Goal: Find contact information: Find contact information

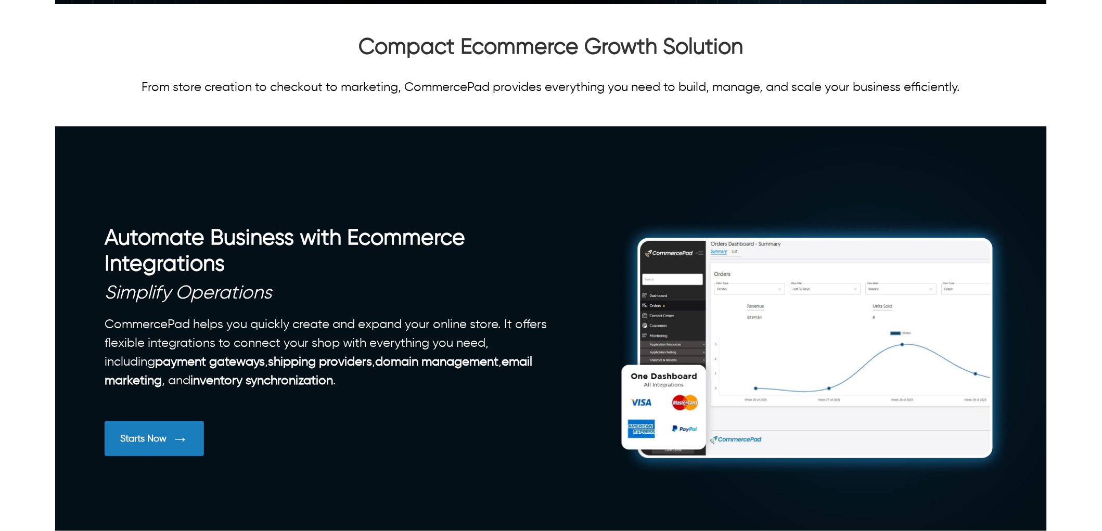
click at [762, 357] on div "Automate Business with Ecommerce Integrations Simplify Operations CommercePad h…" at bounding box center [551, 348] width 893 height 247
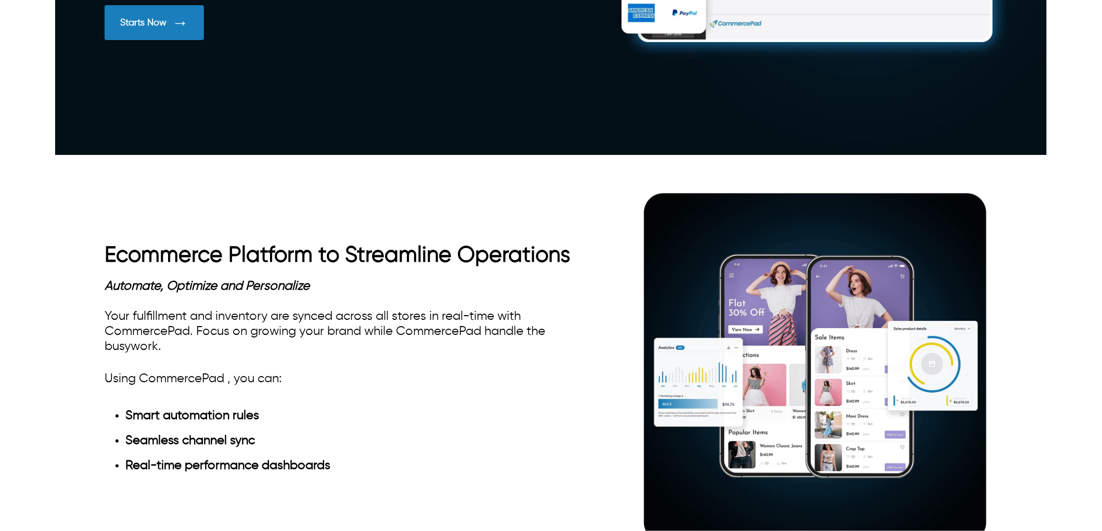
scroll to position [1098, 0]
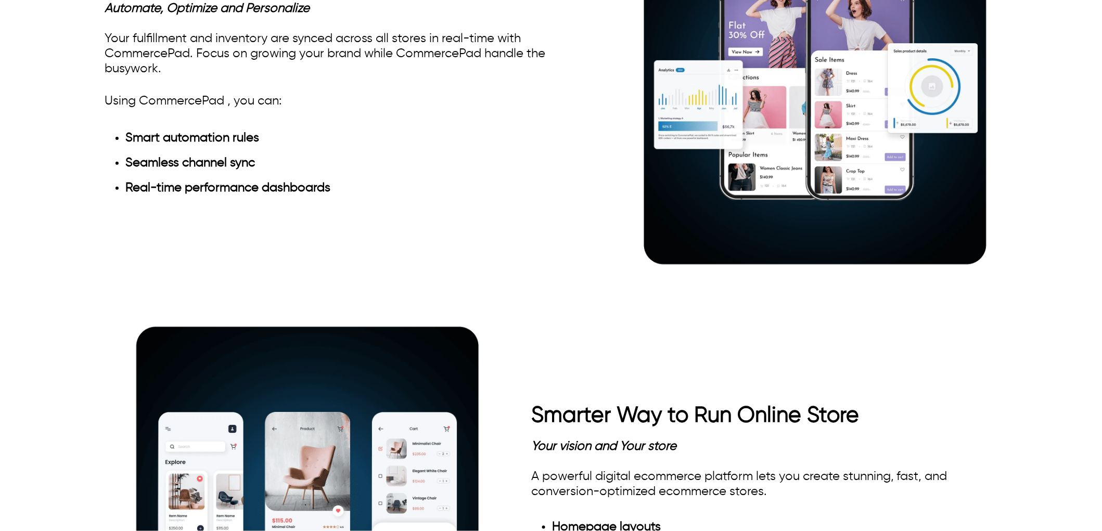
click at [757, 158] on img at bounding box center [815, 88] width 364 height 364
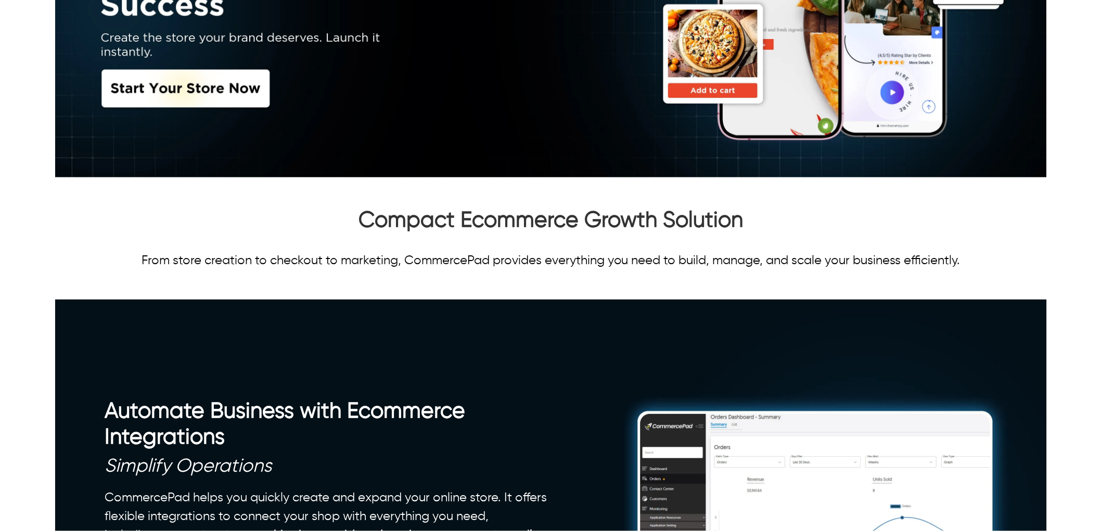
scroll to position [0, 0]
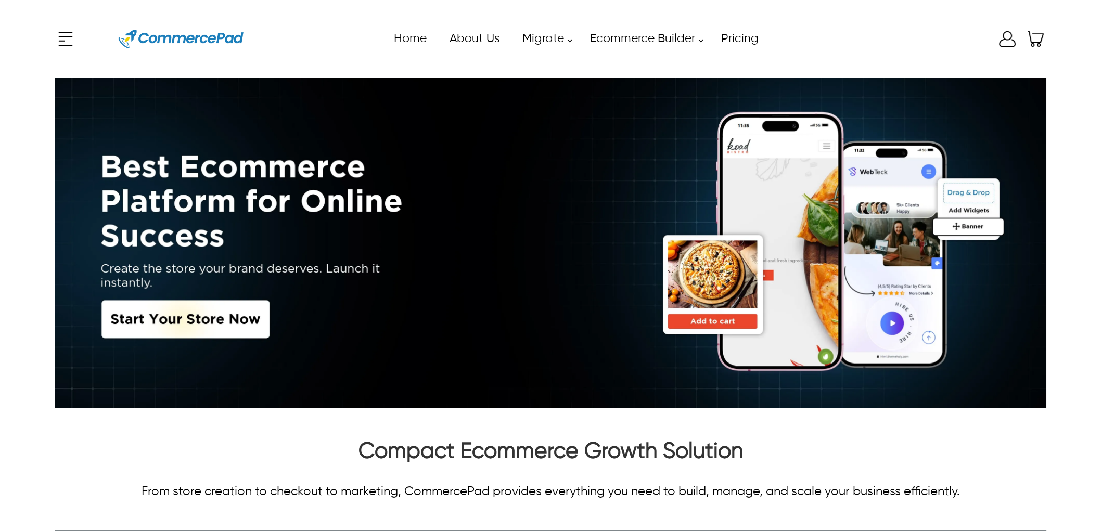
click at [999, 32] on icon "Enter to Open SignUp and Register OverLay" at bounding box center [1007, 39] width 21 height 21
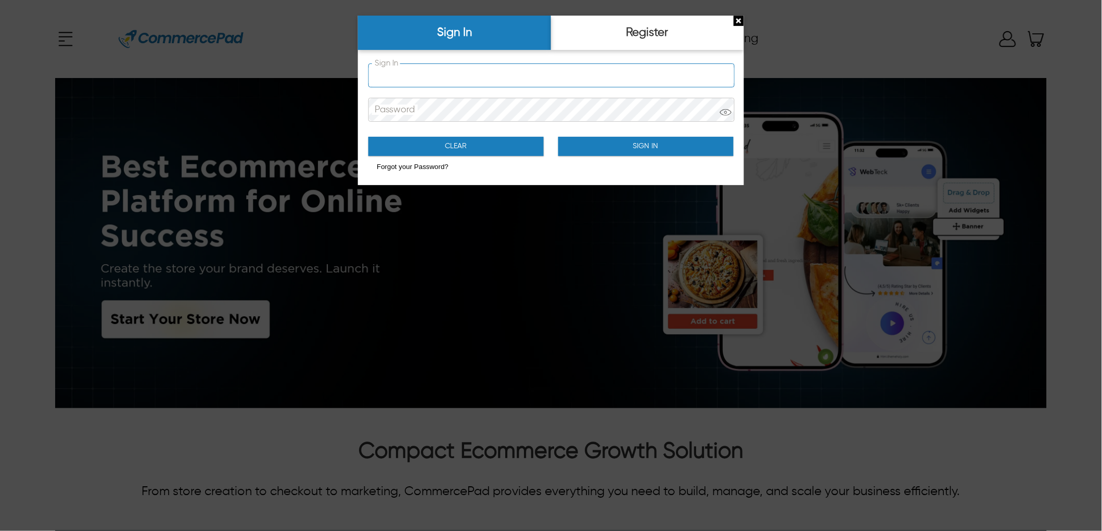
type input "**********"
click at [489, 69] on input "**********" at bounding box center [551, 75] width 365 height 23
click at [600, 138] on button "Sign In" at bounding box center [645, 146] width 175 height 19
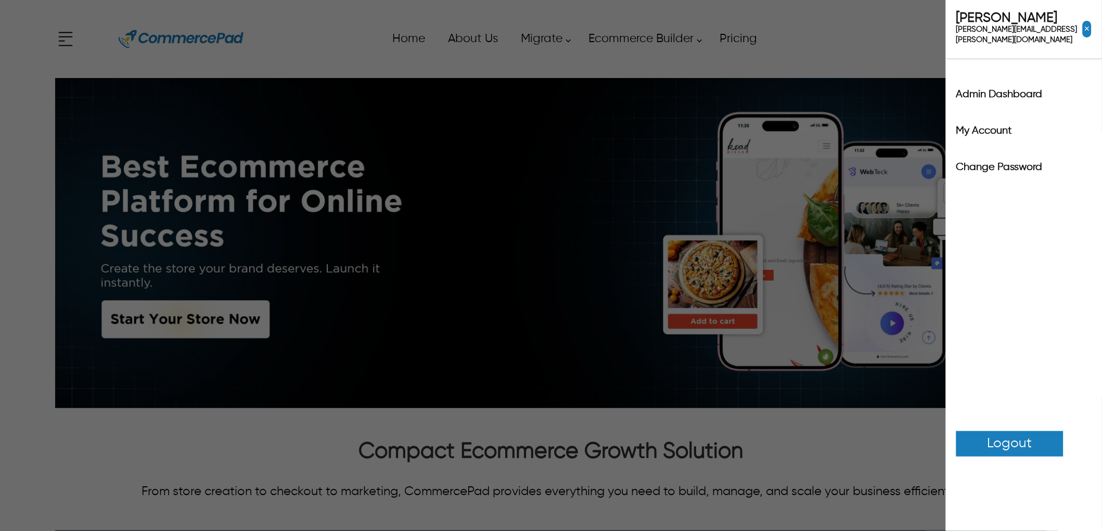
click at [1001, 40] on div "x Upgrade eCommerce Builder Partners Pricing About us Contact us Follow us Home…" at bounding box center [550, 39] width 991 height 47
click at [965, 89] on label "Admin Dashboard" at bounding box center [1023, 94] width 135 height 10
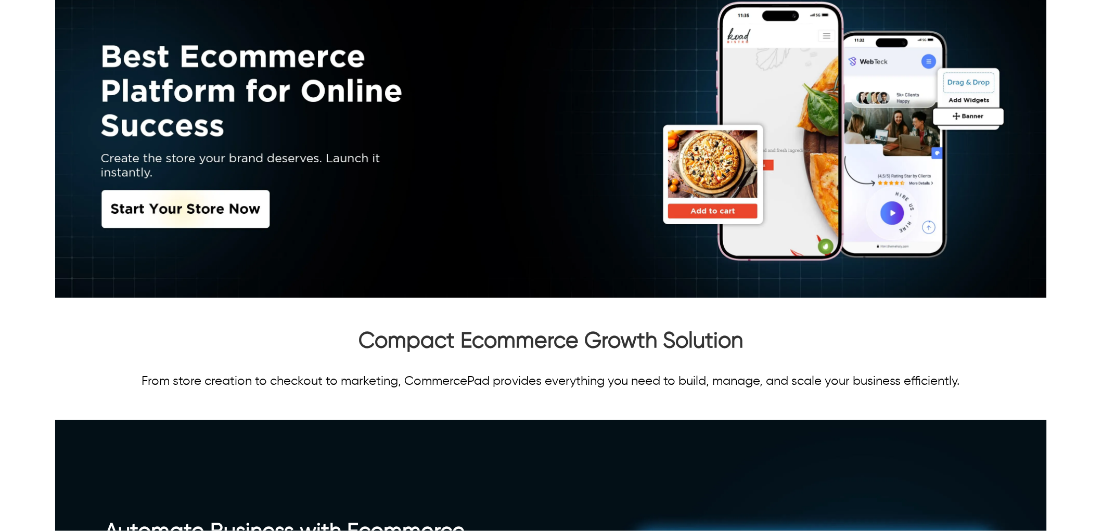
scroll to position [346, 0]
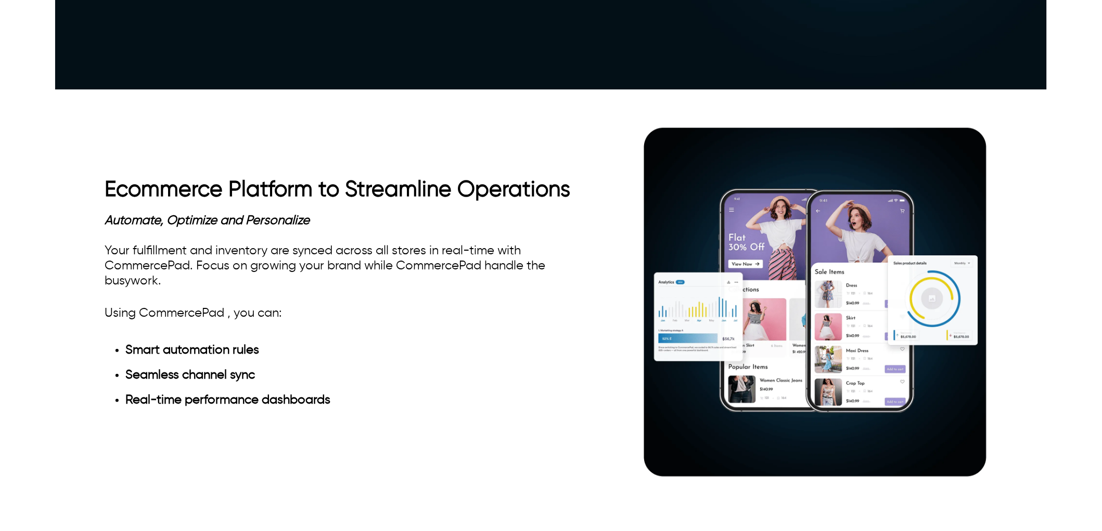
scroll to position [924, 0]
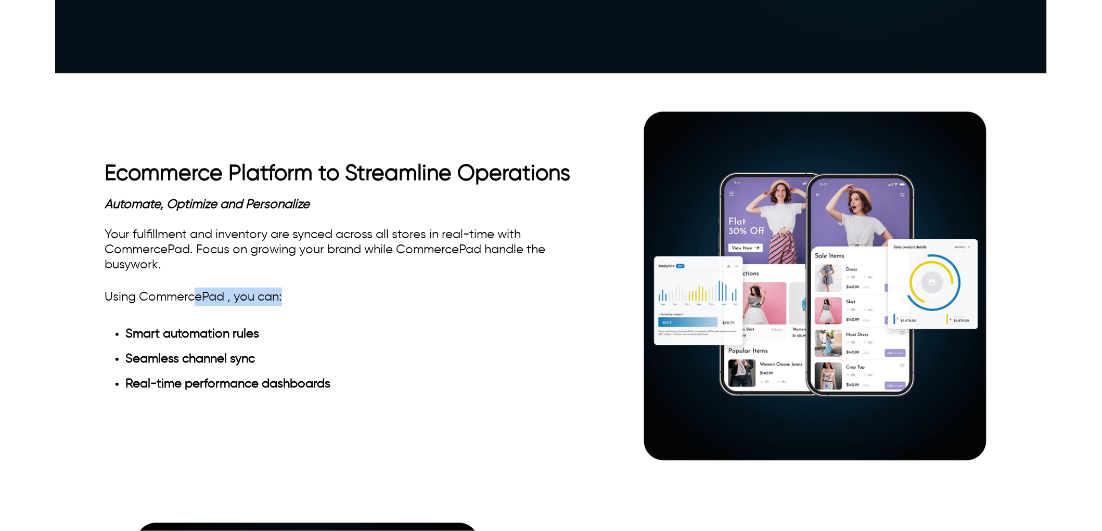
drag, startPoint x: 192, startPoint y: 300, endPoint x: 225, endPoint y: 302, distance: 32.8
click at [212, 302] on div "Automate, Optimize and Personalize Your fulfillment and inventory are synced ac…" at bounding box center [338, 296] width 466 height 199
click at [232, 302] on div "Automate, Optimize and Personalize Your fulfillment and inventory are synced ac…" at bounding box center [338, 296] width 466 height 199
drag, startPoint x: 253, startPoint y: 209, endPoint x: 485, endPoint y: 210, distance: 231.5
click at [254, 209] on div "Automate, Optimize and Personalize Your fulfillment and inventory are synced ac…" at bounding box center [338, 296] width 466 height 199
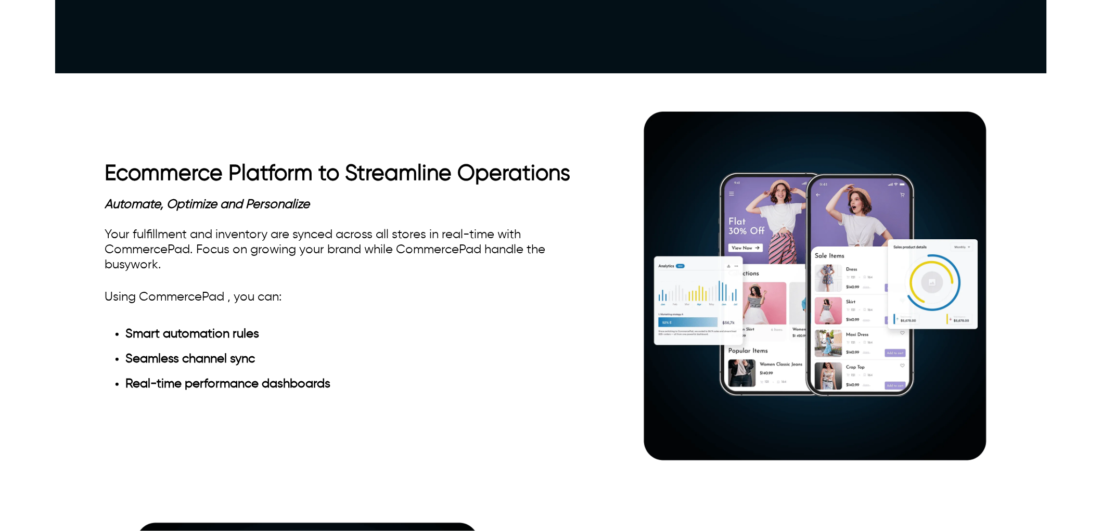
click at [873, 264] on img at bounding box center [815, 284] width 364 height 364
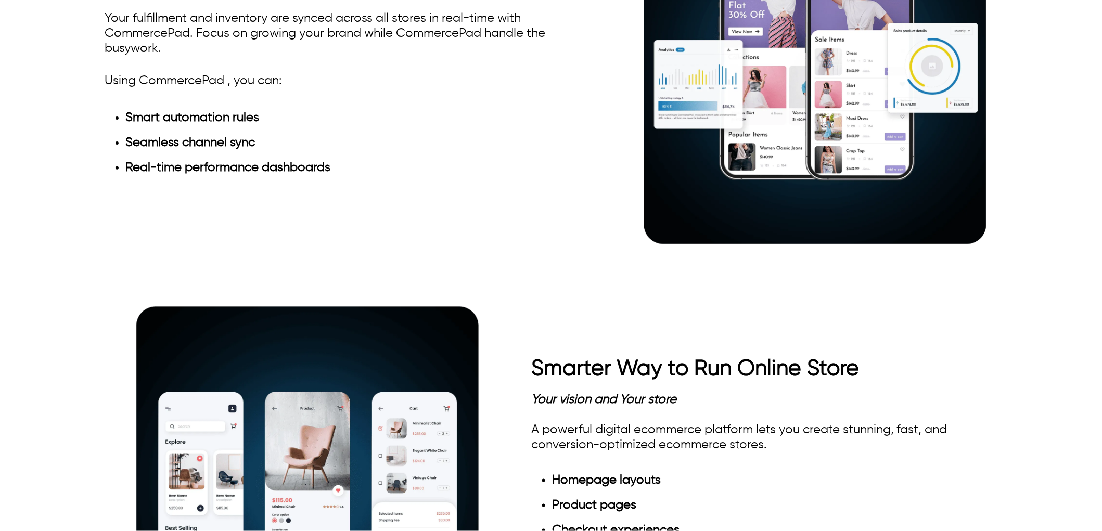
scroll to position [1156, 0]
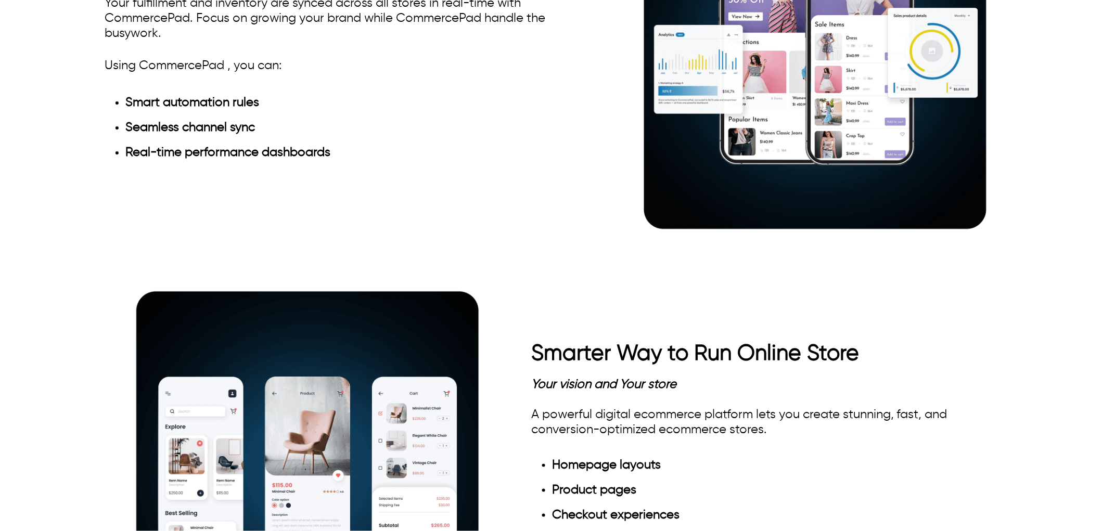
click at [720, 201] on img at bounding box center [815, 52] width 364 height 364
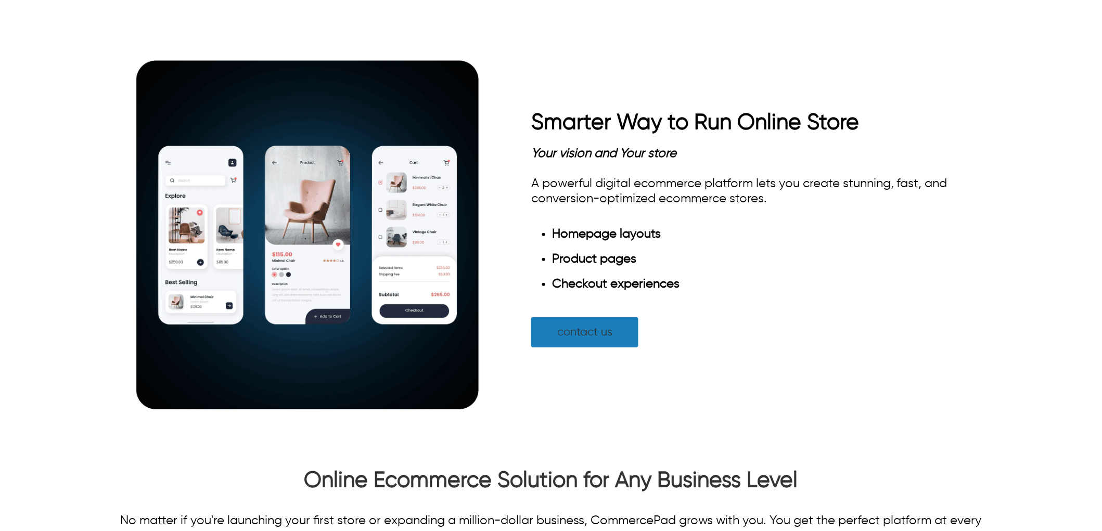
click at [621, 346] on link "contact us" at bounding box center [584, 332] width 107 height 30
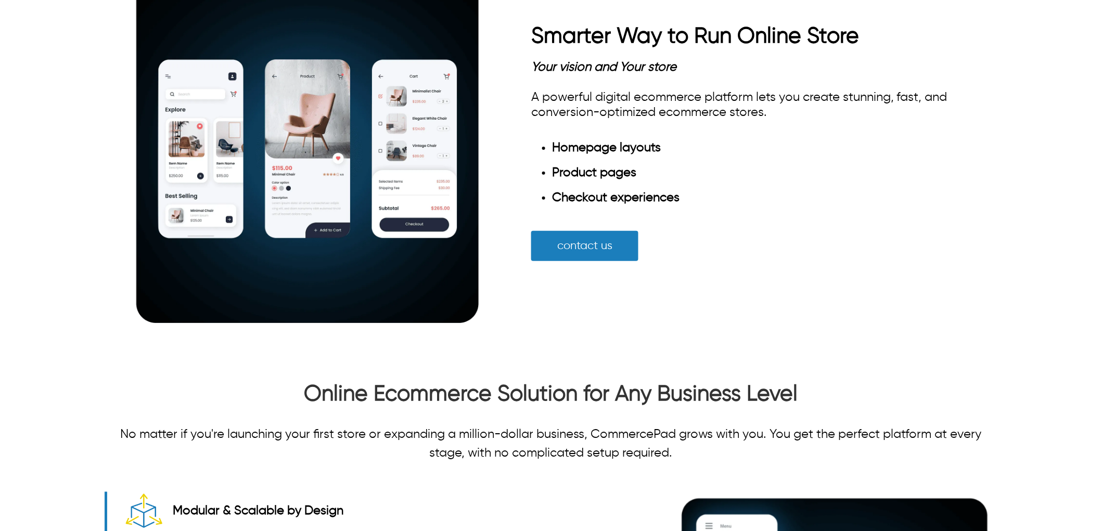
scroll to position [1358, 0]
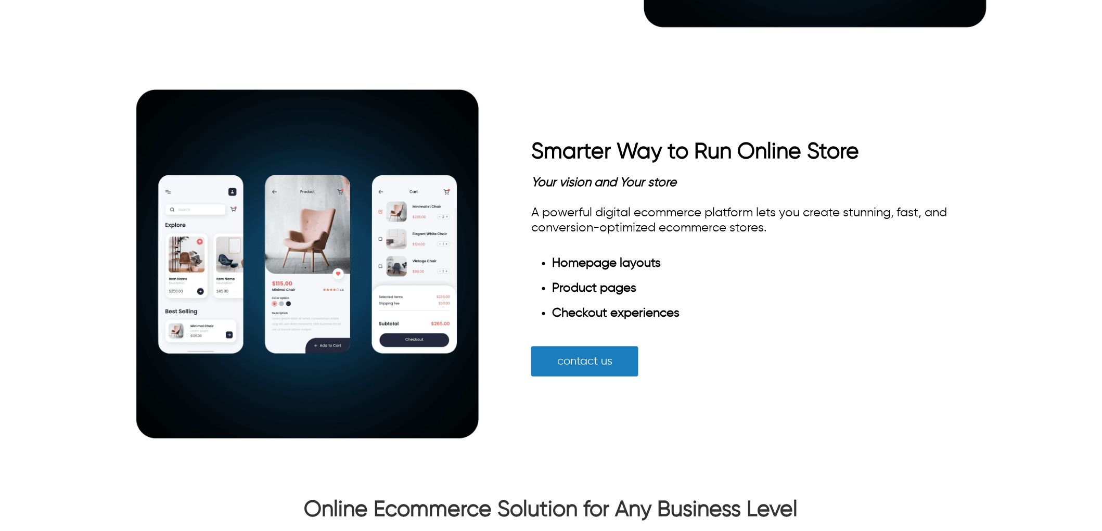
click at [309, 189] on img at bounding box center [307, 264] width 364 height 364
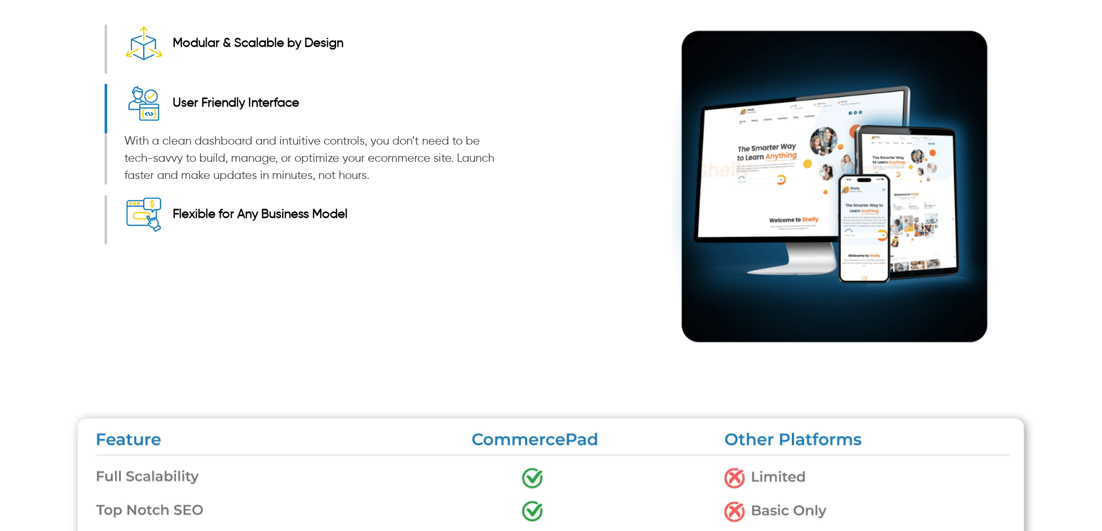
scroll to position [2014, 0]
